Goal: Task Accomplishment & Management: Complete application form

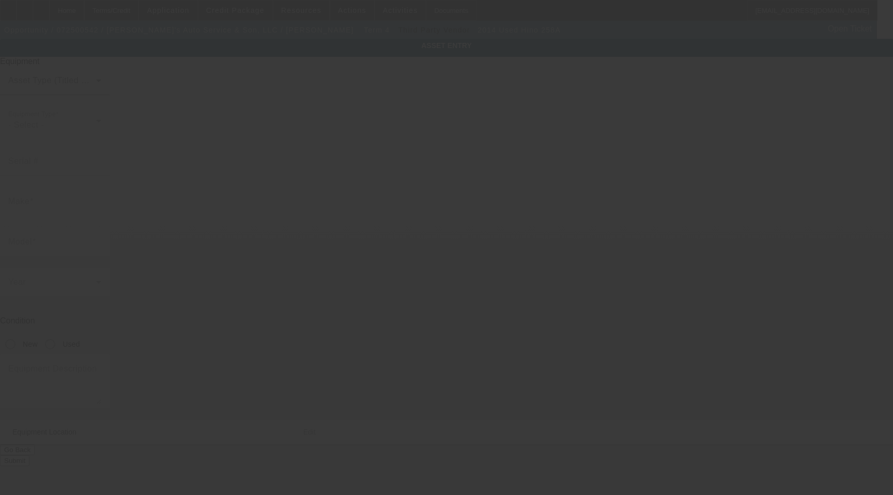
type input "5PVNJ8JN3E4S51414"
type input "Hino"
type input "258A"
radio input "true"
type textarea "With:"
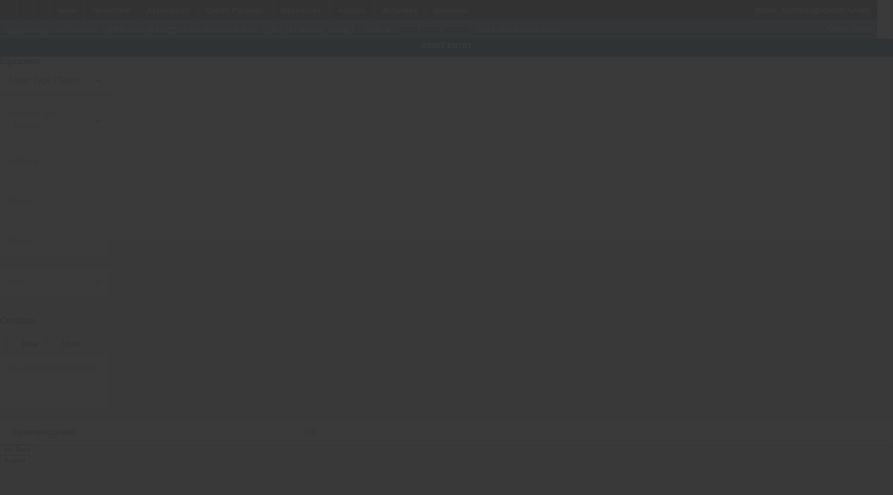
type input "226 Mechanic St"
type input "Bethlehem"
type input "18015"
type input "Northhampton"
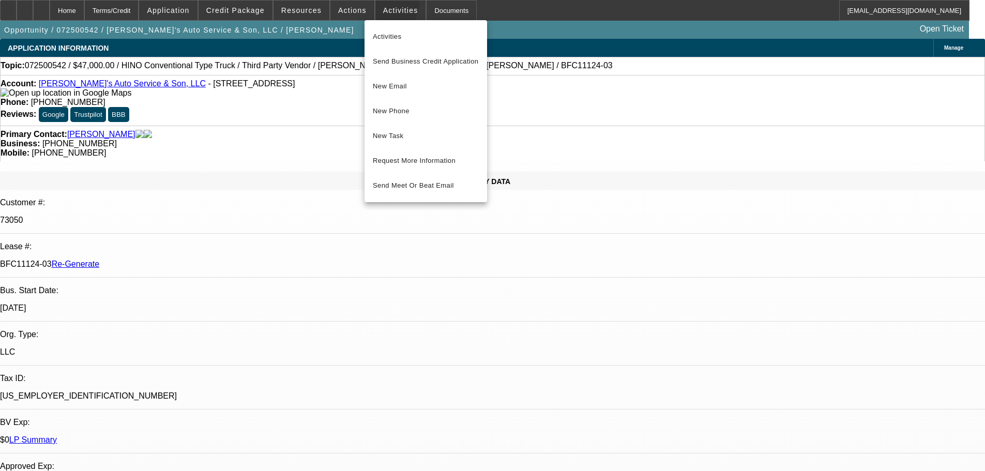
select select "3"
select select "0"
select select "0.1"
select select "4"
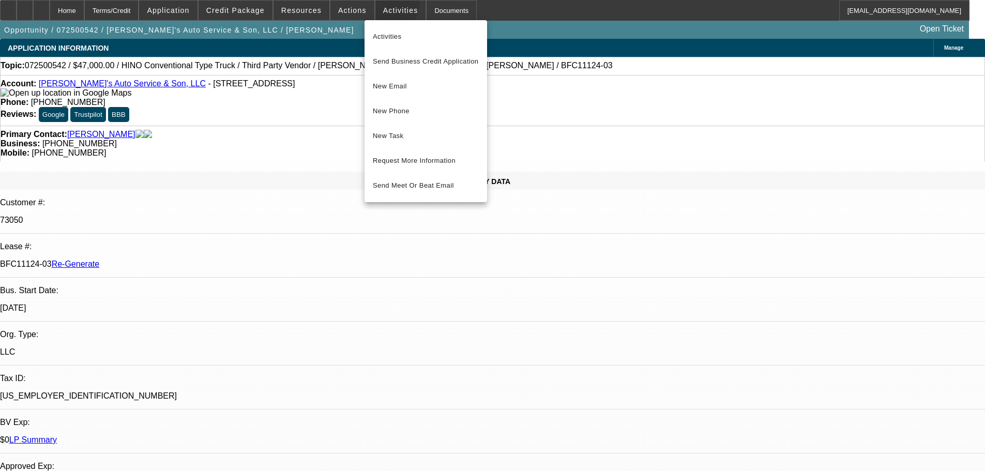
scroll to position [87, 8]
click at [424, 140] on span "New Task" at bounding box center [426, 136] width 106 height 12
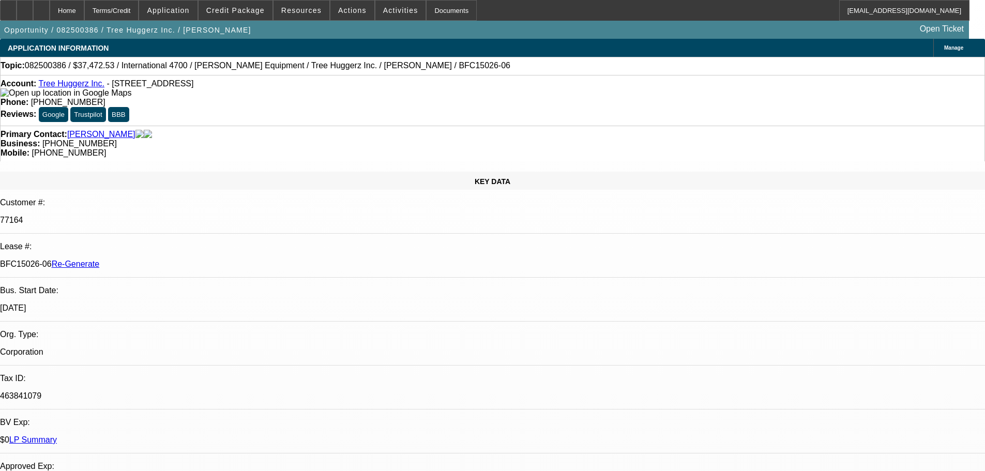
select select "4"
select select "0"
select select "6"
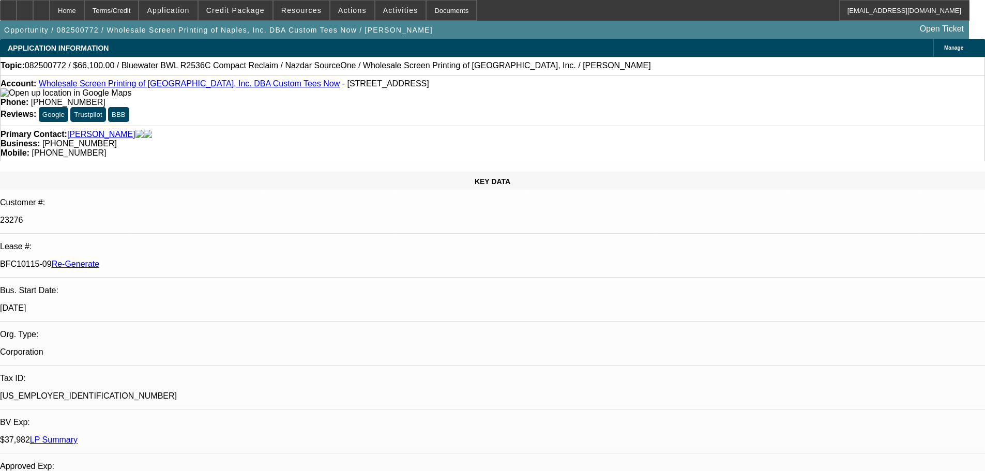
select select "3"
select select "0"
select select "2"
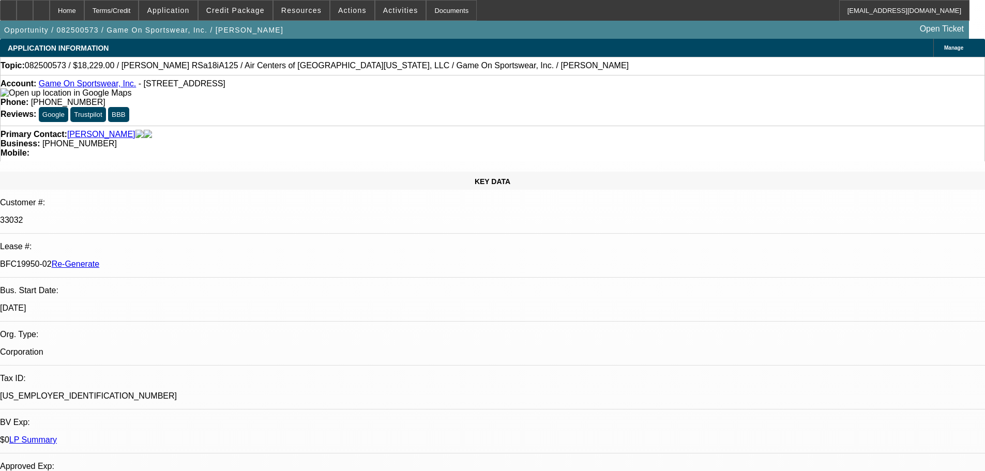
select select "3"
select select "0"
select select "6"
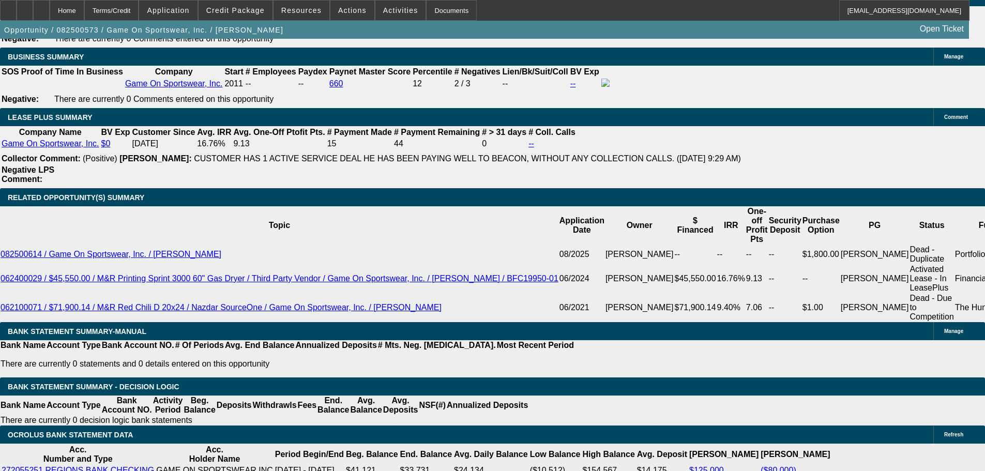
scroll to position [103, 0]
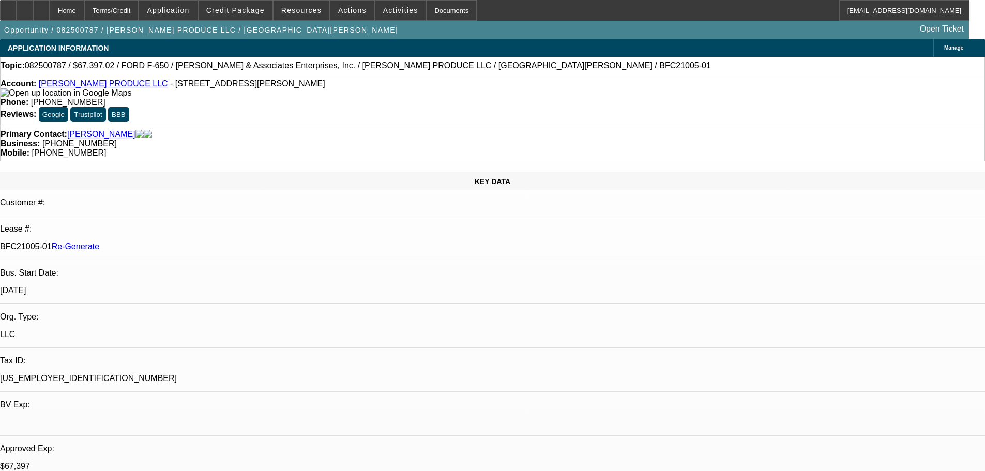
select select "3"
select select "0"
select select "6"
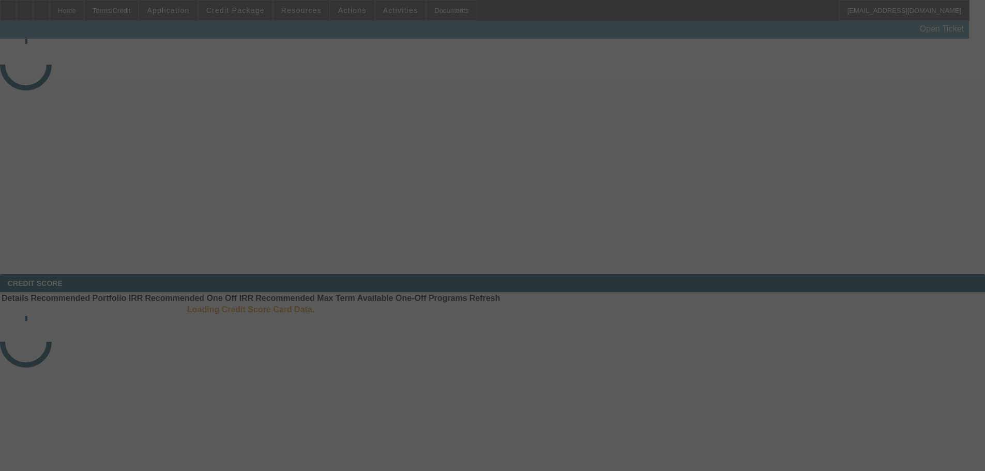
select select "3"
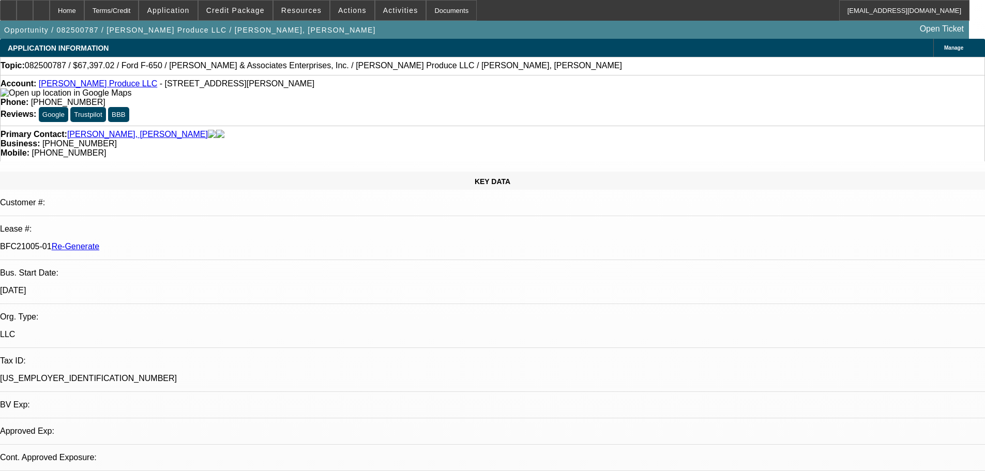
select select "0"
select select "6"
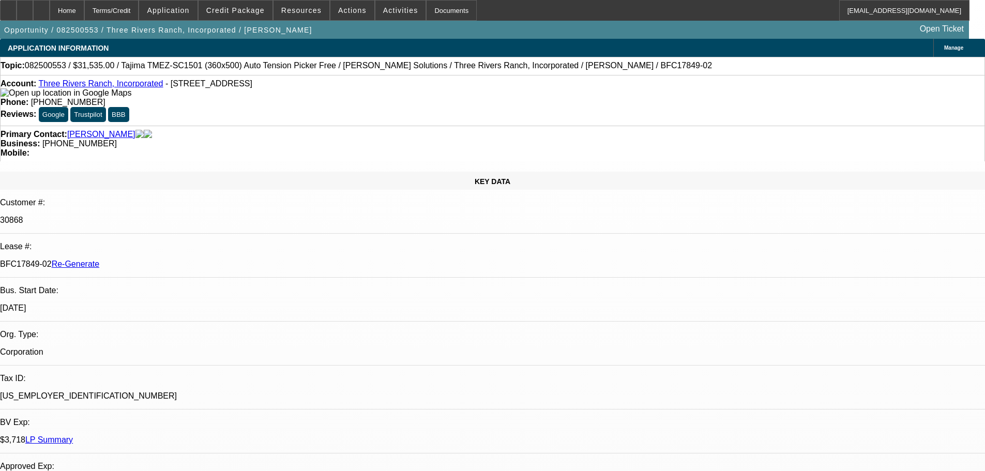
select select "3"
select select "0"
select select "2"
select select "0.1"
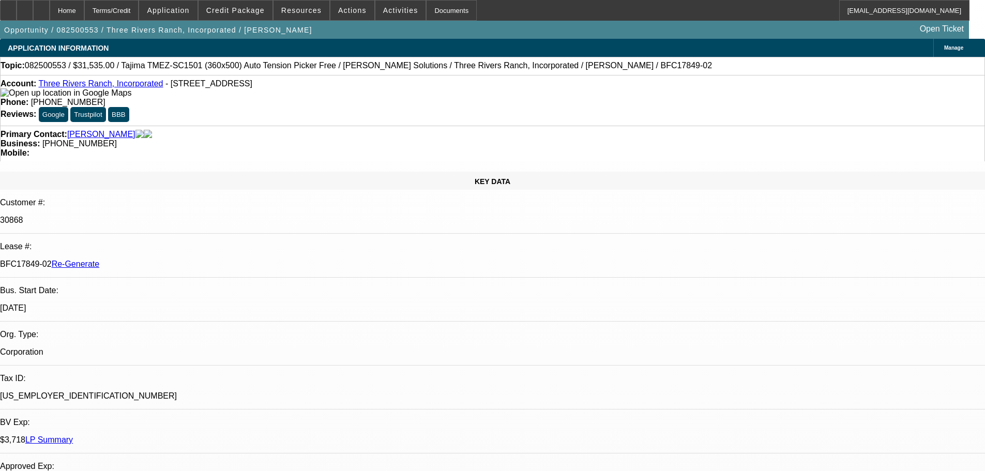
select select "4"
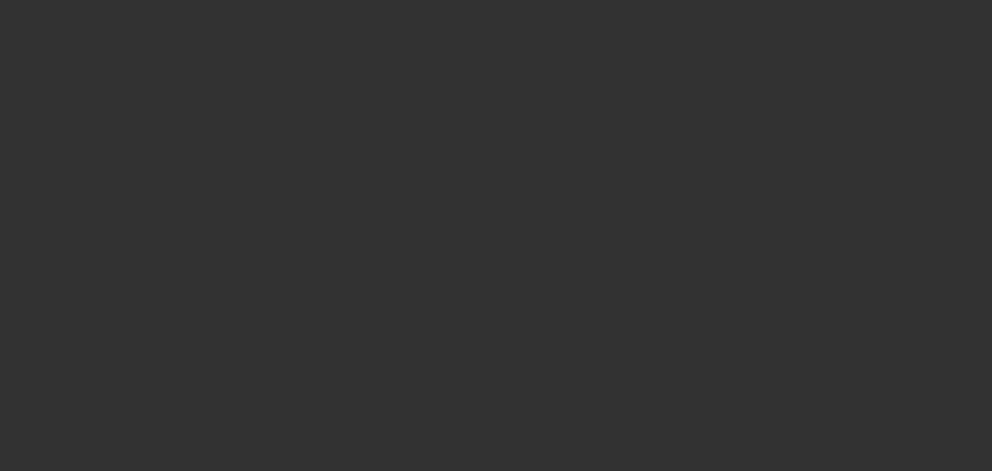
select select "3"
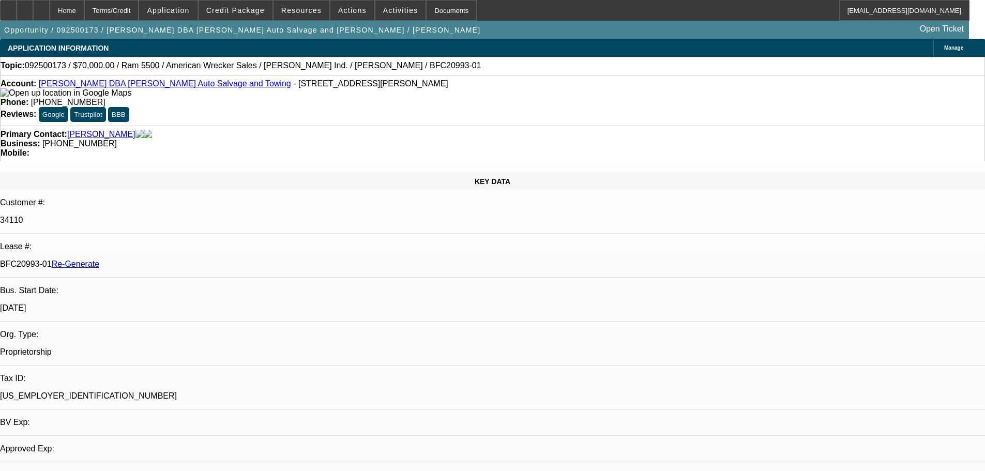
select select "0"
select select "2"
select select "0"
select select "2"
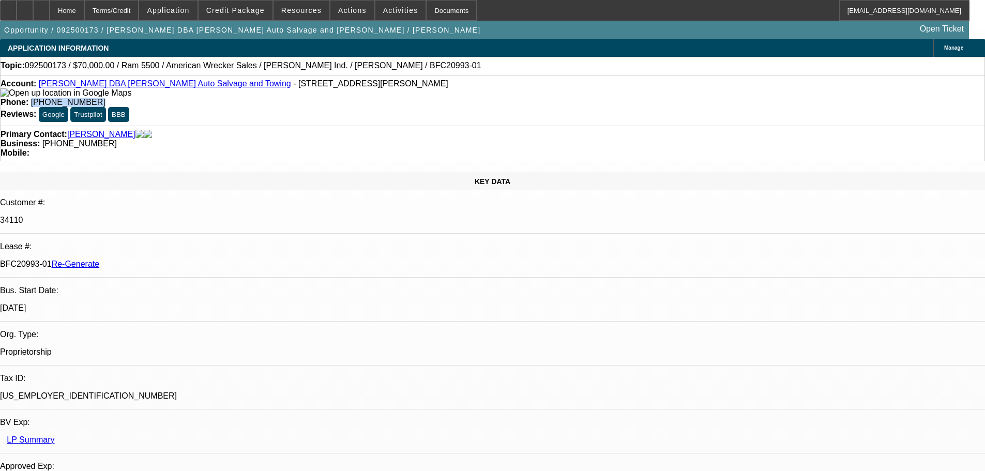
drag, startPoint x: 415, startPoint y: 89, endPoint x: 360, endPoint y: 96, distance: 54.6
click at [360, 96] on div "Account: Kenneth Hildebrand DBA Hildebrand Auto Salvage and Towing - 527 Great …" at bounding box center [492, 100] width 985 height 51
copy span "(803) 290-6937"
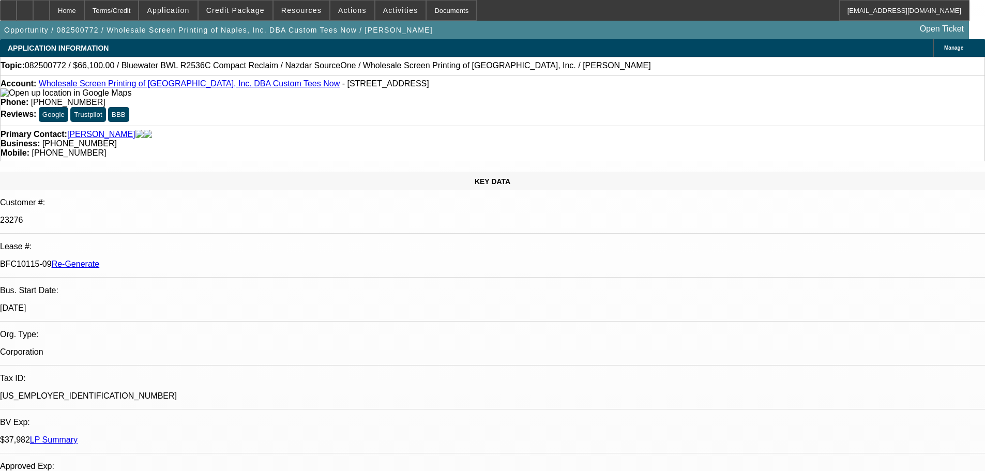
select select "3"
select select "0"
select select "2"
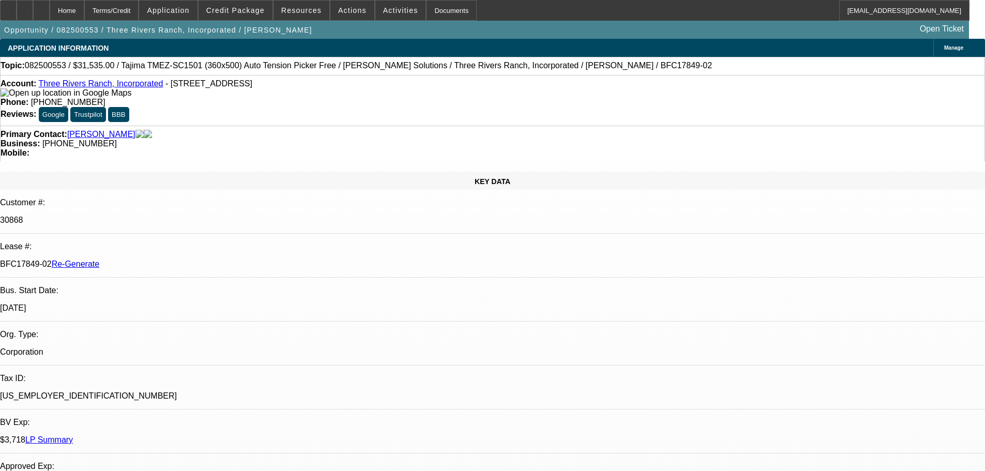
select select "3"
select select "0"
select select "2"
select select "0.1"
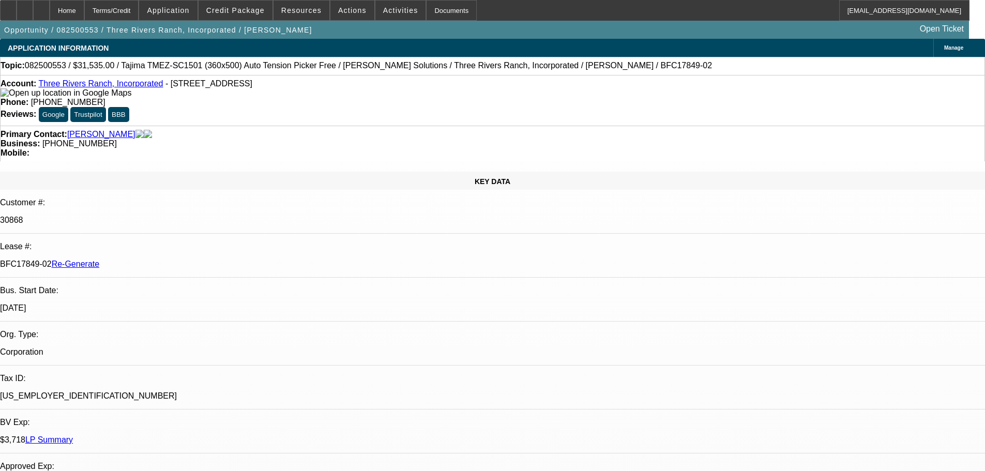
select select "4"
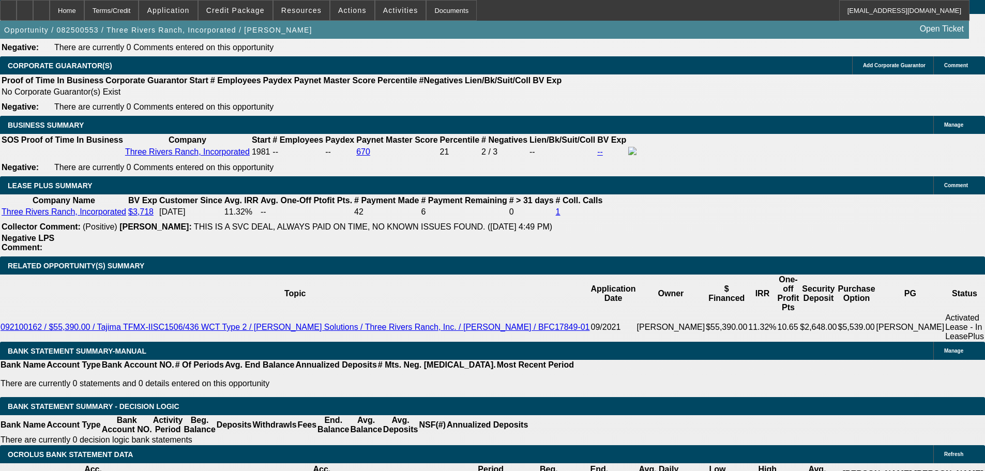
scroll to position [1706, 0]
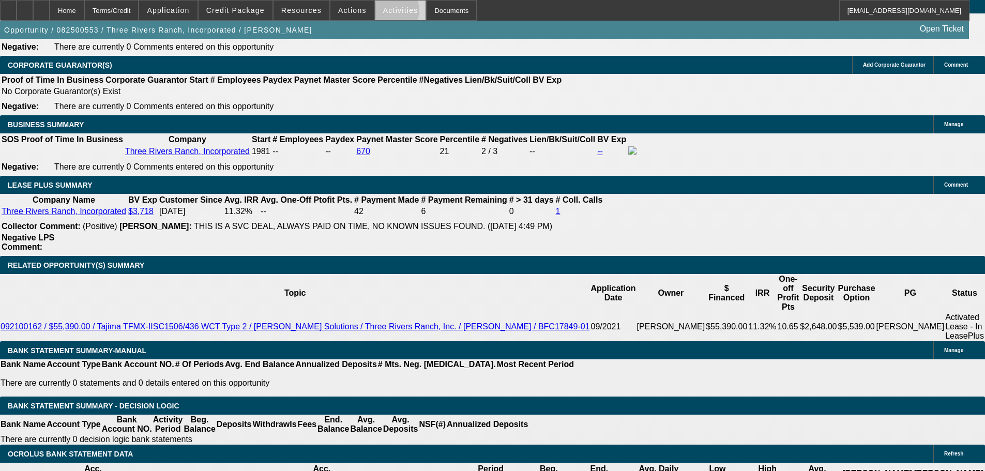
click at [383, 13] on span "Activities" at bounding box center [400, 10] width 35 height 8
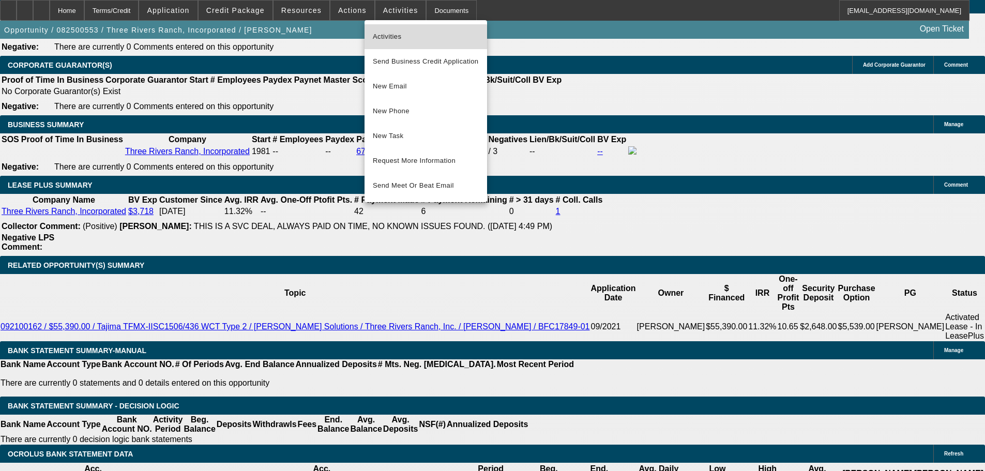
click at [402, 49] on button "Activities" at bounding box center [425, 36] width 122 height 25
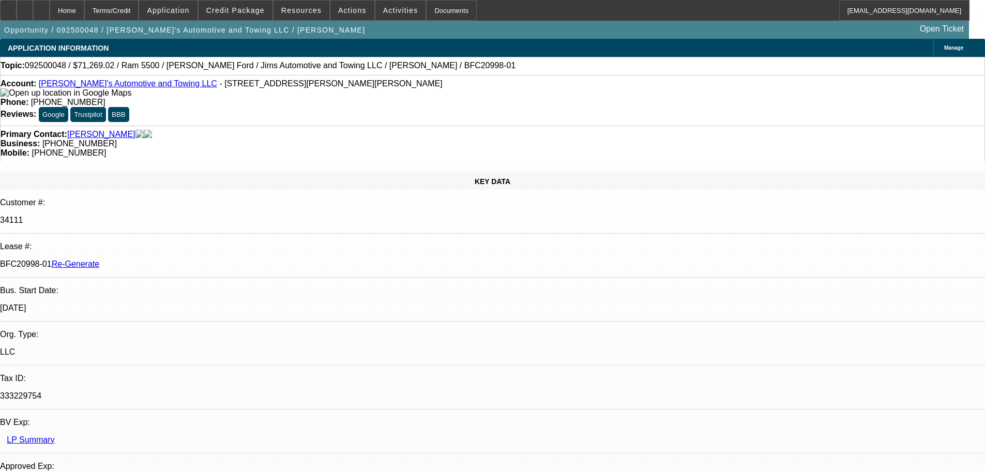
select select "4"
select select "0"
select select "3"
select select "0.1"
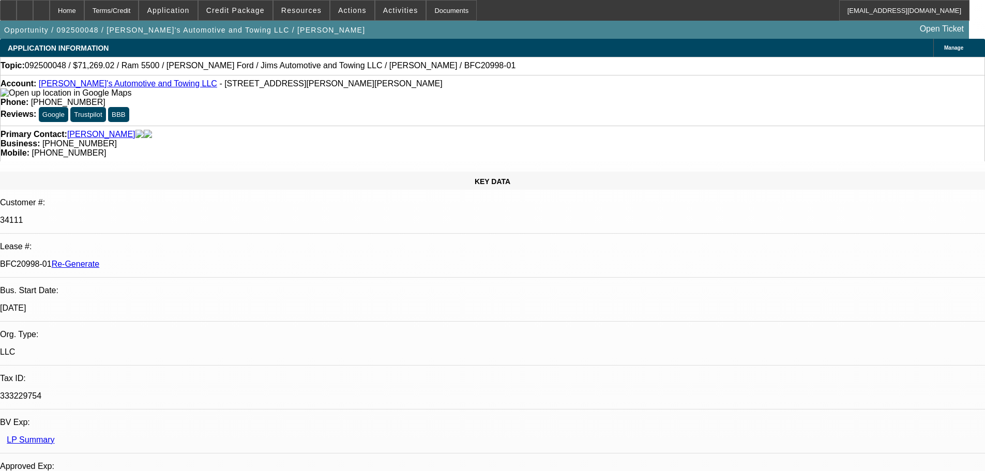
select select "4"
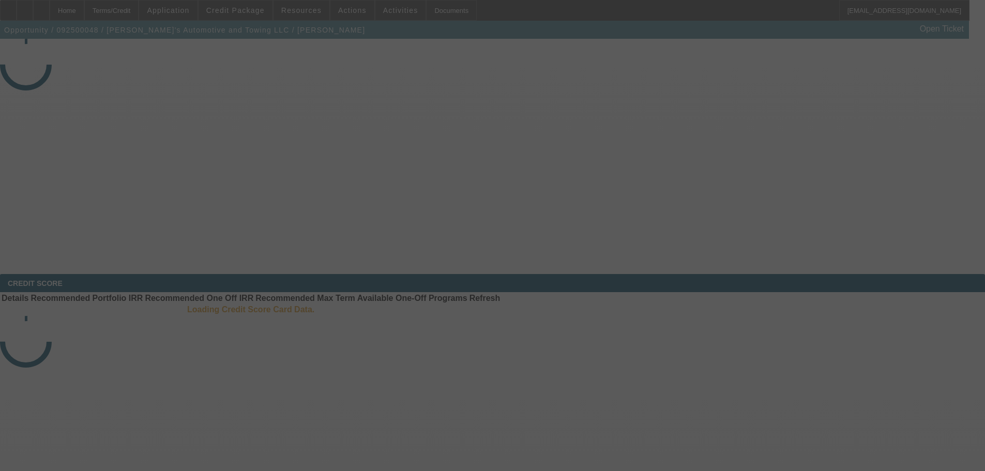
select select "4"
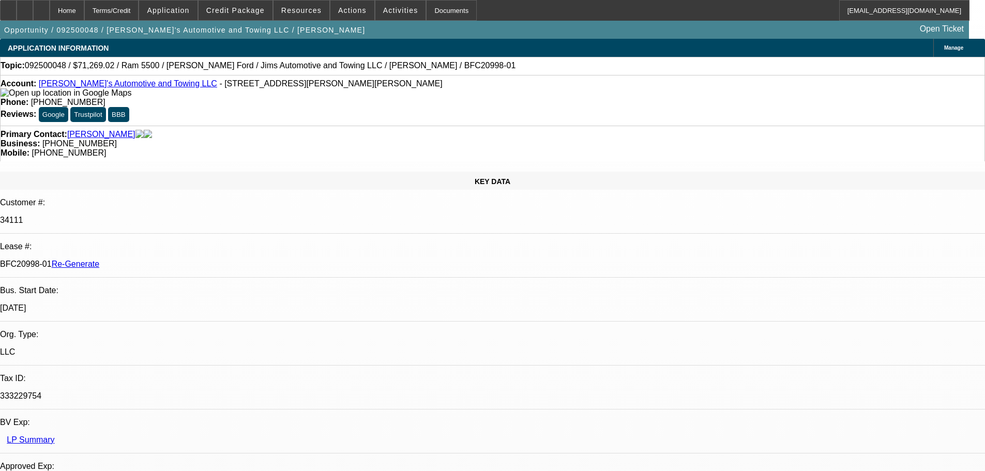
select select "0"
select select "3"
select select "0.1"
select select "4"
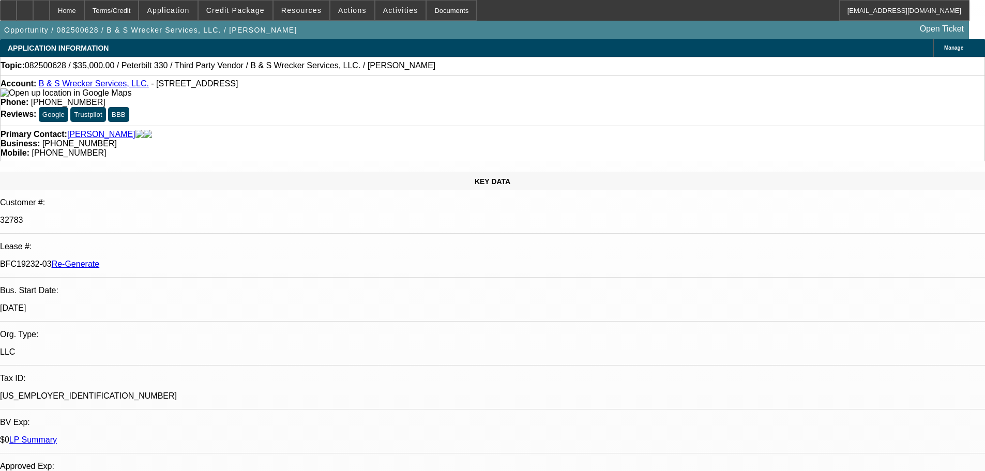
select select "3"
select select "0"
select select "6"
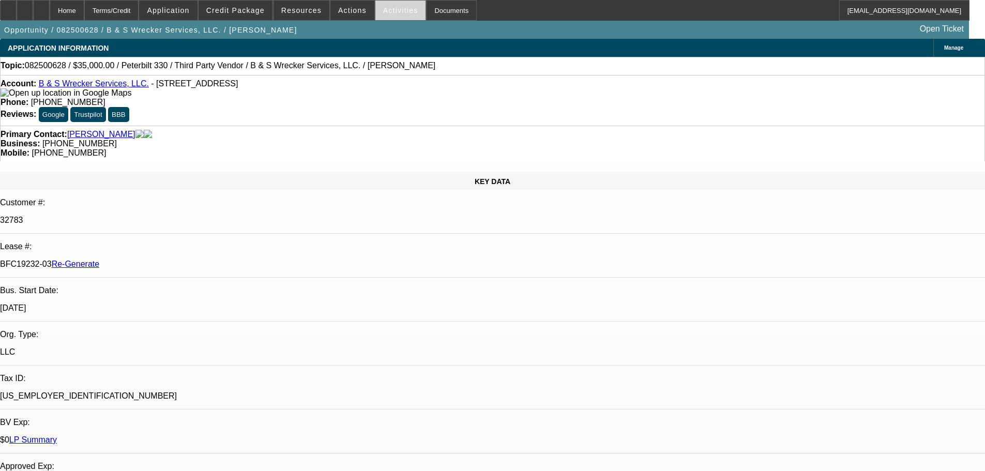
click at [378, 17] on span at bounding box center [400, 10] width 51 height 25
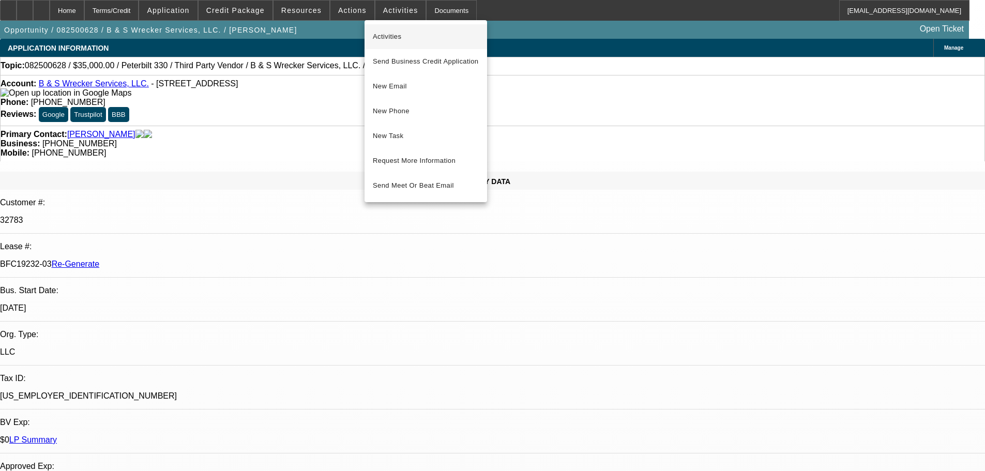
click at [387, 35] on span "Activities" at bounding box center [426, 36] width 106 height 12
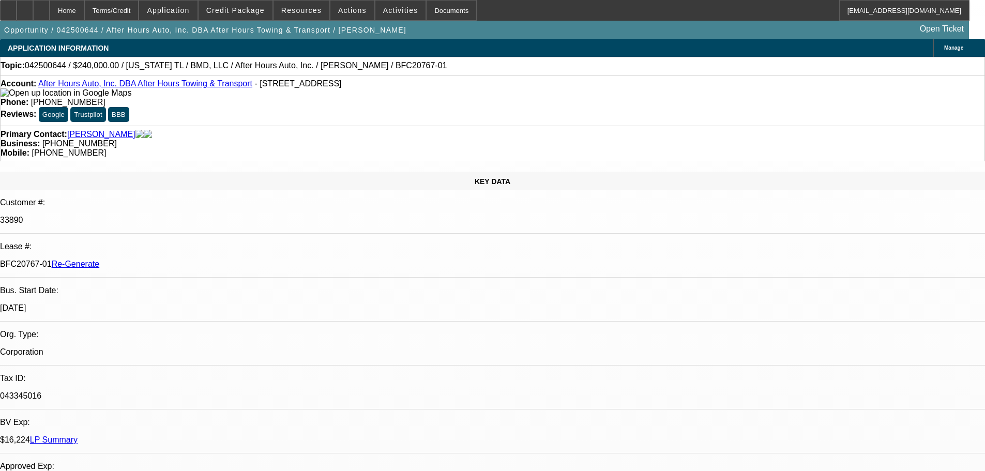
select select "4"
select select "0"
select select "2"
select select "0.1"
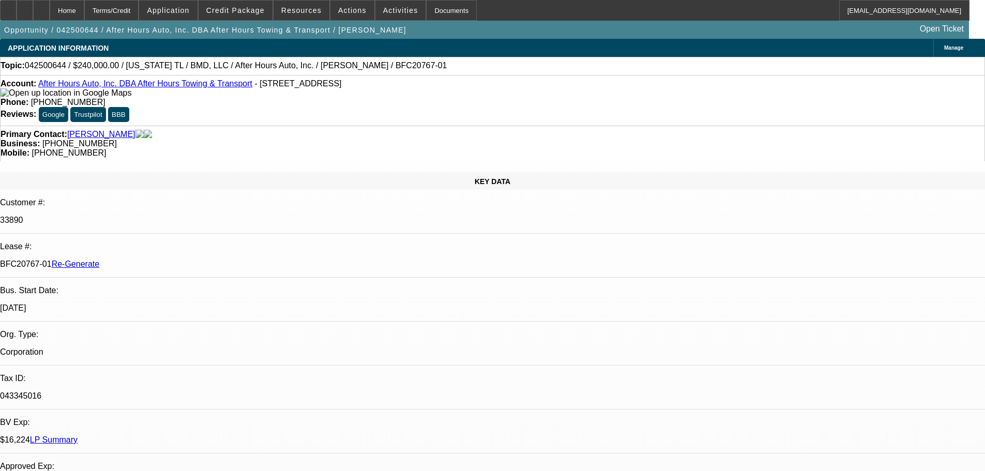
select select "4"
